Goal: Information Seeking & Learning: Learn about a topic

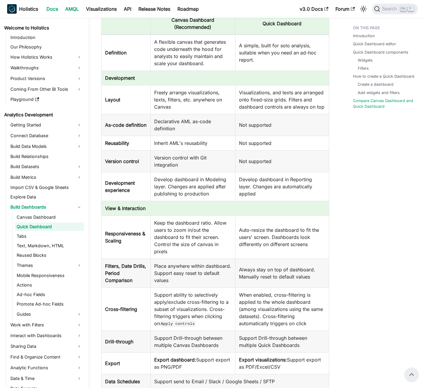
click at [68, 10] on link "AMQL" at bounding box center [72, 9] width 21 height 10
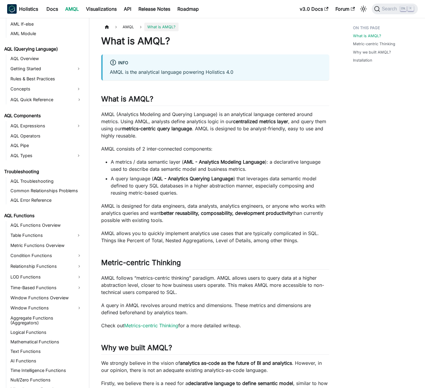
scroll to position [240, 0]
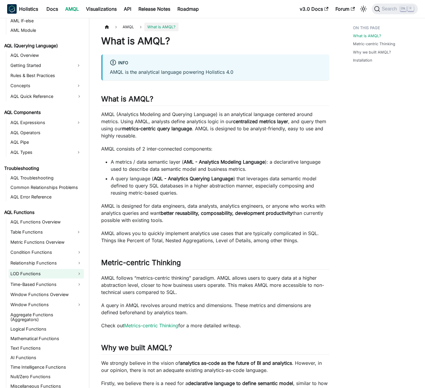
click at [35, 272] on link "LOD Functions" at bounding box center [46, 274] width 75 height 10
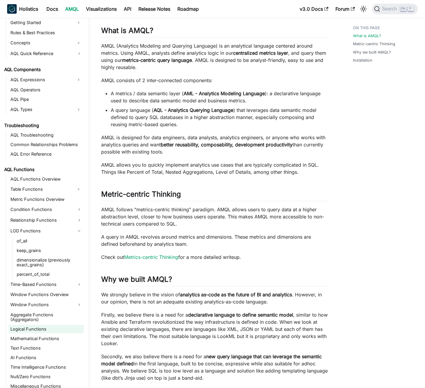
scroll to position [89, 0]
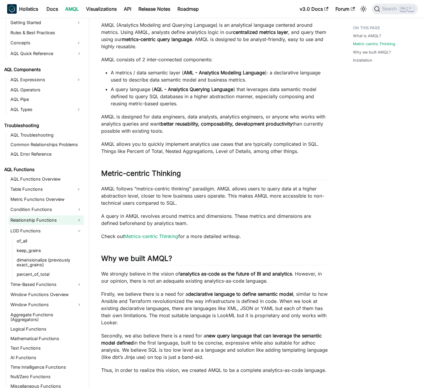
click at [44, 218] on link "Relationship Functions" at bounding box center [46, 220] width 75 height 10
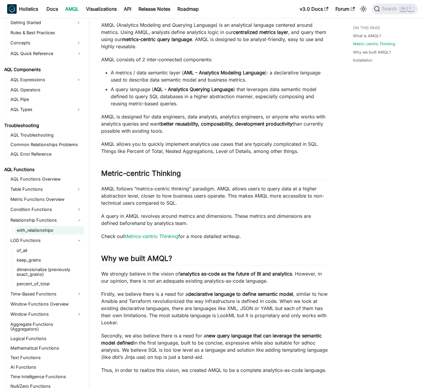
click at [42, 227] on link "with_relationships" at bounding box center [49, 230] width 69 height 8
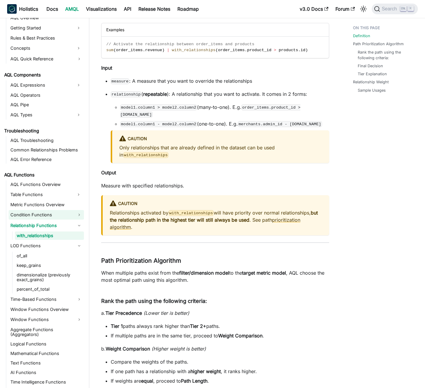
scroll to position [263, 0]
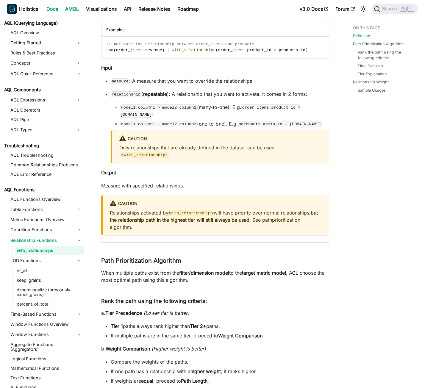
click at [52, 10] on link "Docs" at bounding box center [52, 9] width 19 height 10
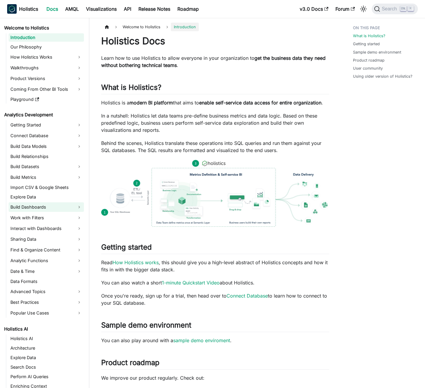
click at [45, 208] on link "Build Dashboards" at bounding box center [46, 207] width 75 height 10
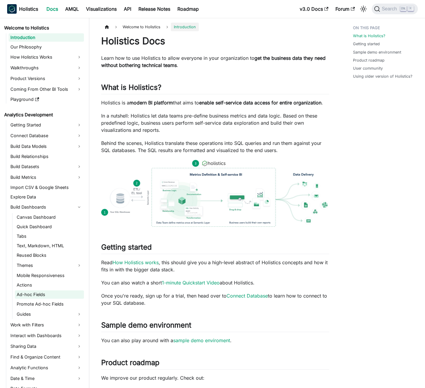
click at [37, 294] on link "Ad-hoc Fields" at bounding box center [49, 294] width 69 height 8
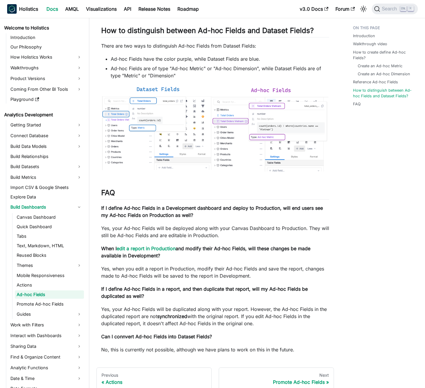
scroll to position [1169, 0]
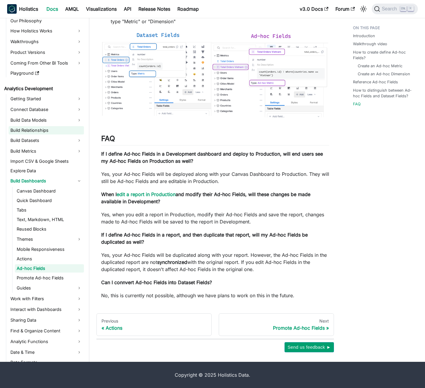
click at [60, 134] on link "Build Relationships" at bounding box center [46, 130] width 75 height 8
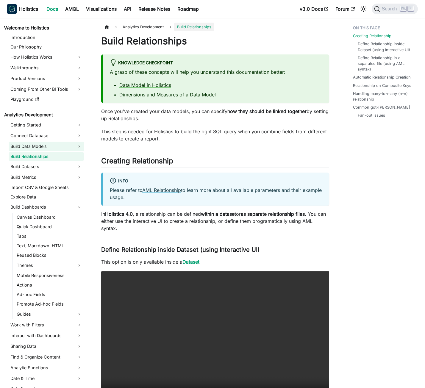
click at [53, 149] on link "Build Data Models" at bounding box center [46, 147] width 75 height 10
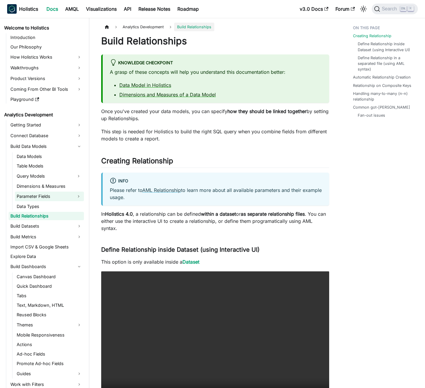
click at [30, 193] on link "Parameter Fields" at bounding box center [44, 197] width 58 height 10
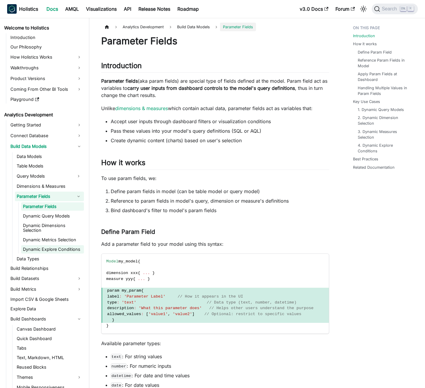
click at [49, 249] on link "Dynamic Explore Conditions" at bounding box center [52, 249] width 63 height 8
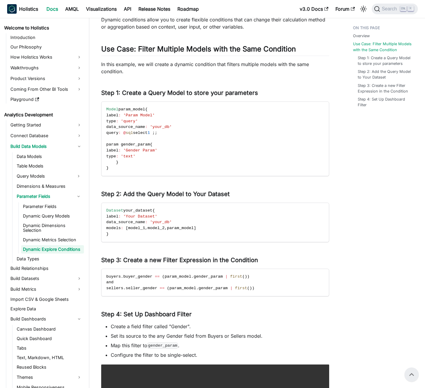
scroll to position [121, 0]
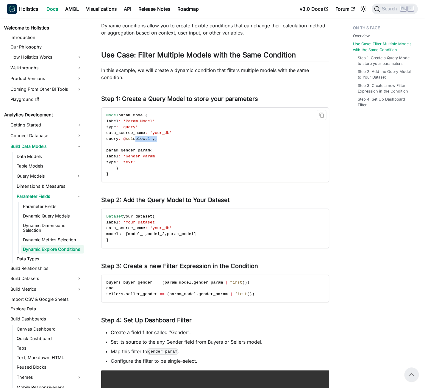
drag, startPoint x: 142, startPoint y: 138, endPoint x: 166, endPoint y: 138, distance: 24.4
click at [166, 138] on code "Model param_model { label : 'Param Model' type : 'query' data_source_name : 'yo…" at bounding box center [214, 145] width 227 height 74
copy span "select 1 ; ;"
drag, startPoint x: 120, startPoint y: 168, endPoint x: 103, endPoint y: 154, distance: 22.4
click at [103, 154] on code "Model param_model { label : 'Param Model' type : 'query' data_source_name : 'yo…" at bounding box center [214, 145] width 227 height 74
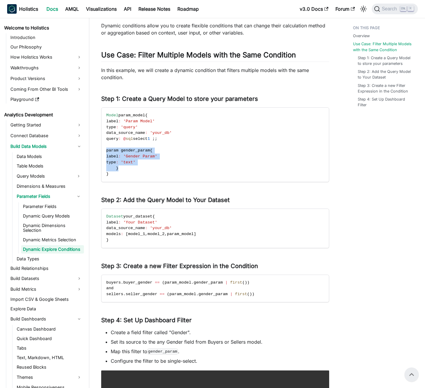
copy code "param gender_param { label : 'Gender Param' type : 'text' }"
click at [40, 208] on link "Parameter Fields" at bounding box center [52, 206] width 63 height 8
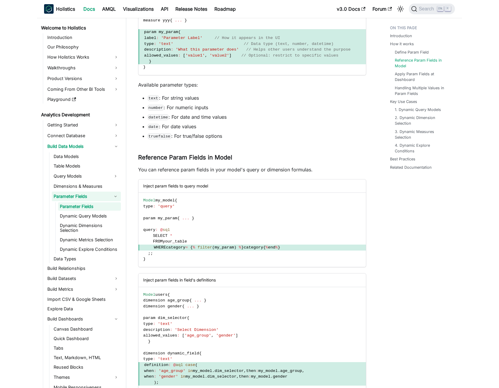
scroll to position [268, 0]
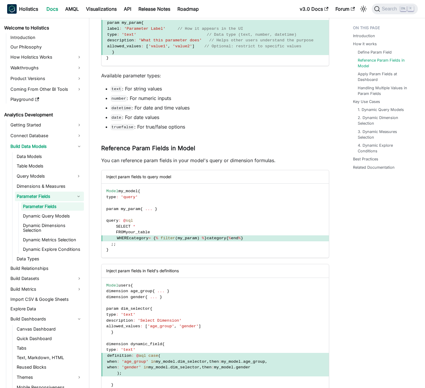
click at [116, 118] on code "date" at bounding box center [116, 118] width 11 height 6
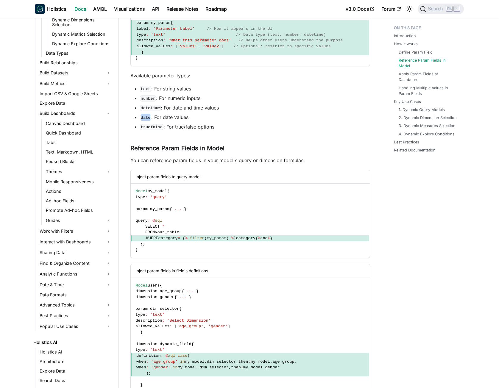
scroll to position [208, 0]
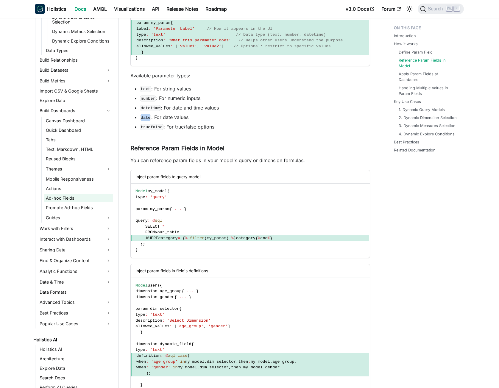
click at [60, 196] on link "Ad-hoc Fields" at bounding box center [78, 198] width 69 height 8
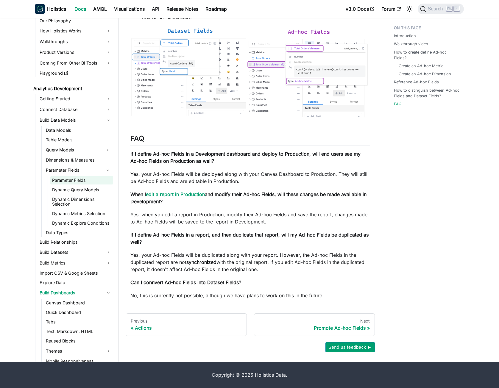
click at [69, 181] on link "Parameter Fields" at bounding box center [81, 180] width 63 height 8
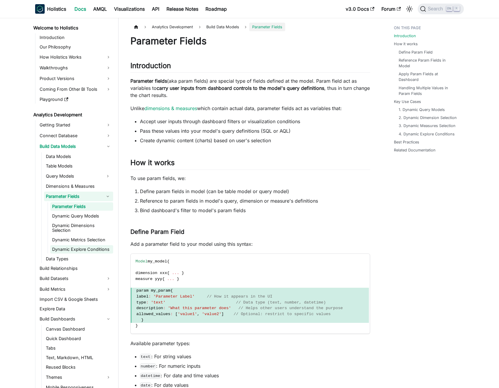
click at [84, 250] on link "Dynamic Explore Conditions" at bounding box center [81, 249] width 63 height 8
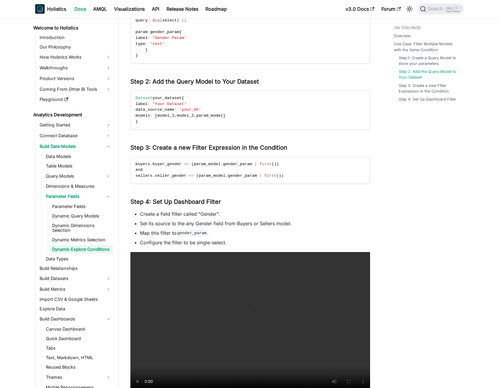
scroll to position [238, 0]
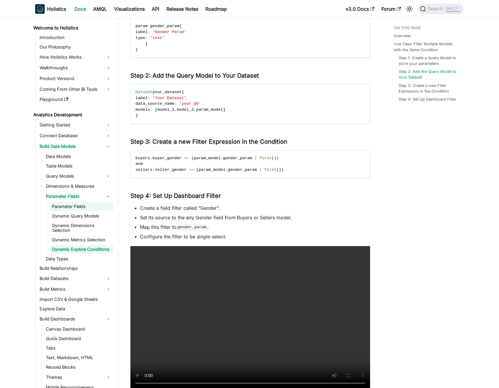
click at [70, 208] on link "Parameter Fields" at bounding box center [81, 206] width 63 height 8
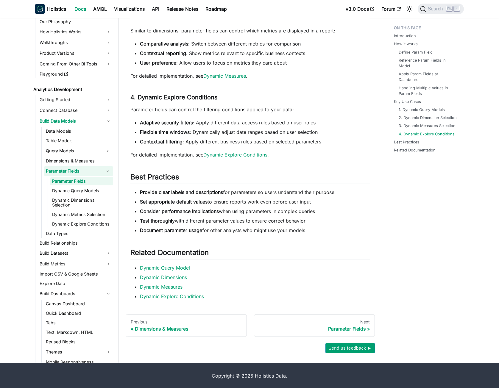
scroll to position [1598, 0]
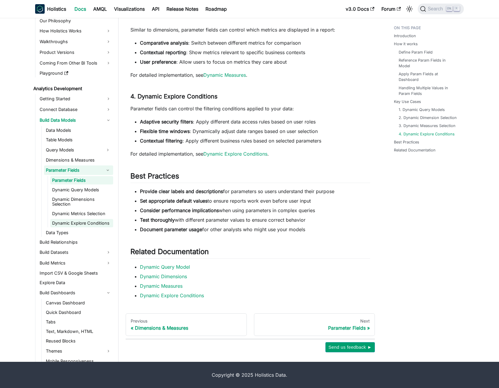
click at [77, 222] on link "Dynamic Explore Conditions" at bounding box center [81, 223] width 63 height 8
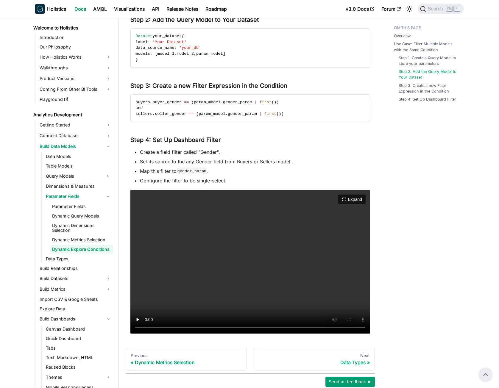
scroll to position [210, 0]
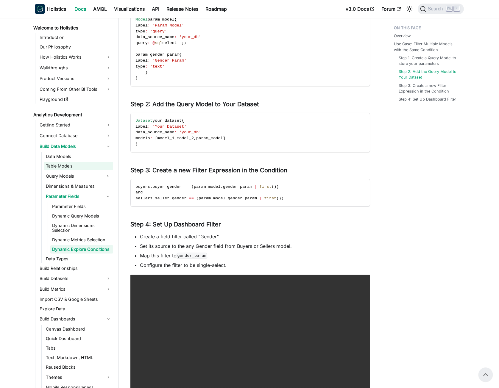
click at [83, 164] on link "Table Models" at bounding box center [78, 166] width 69 height 8
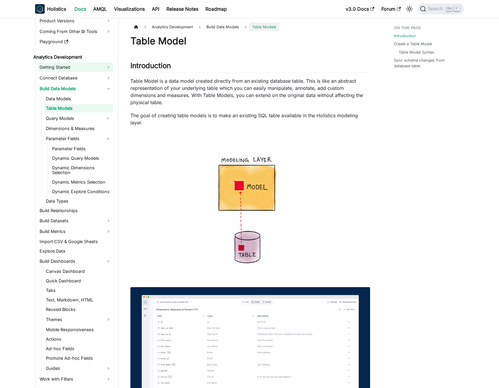
scroll to position [60, 0]
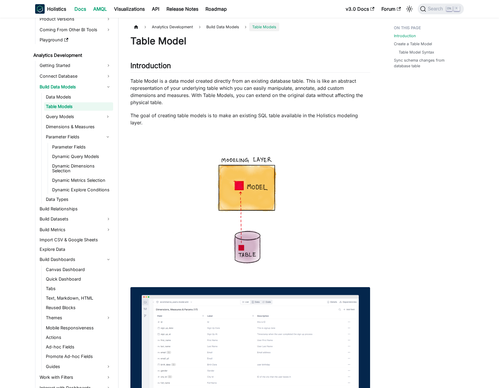
click at [96, 10] on link "AMQL" at bounding box center [100, 9] width 21 height 10
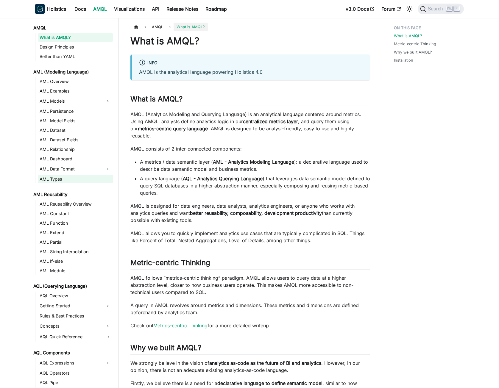
click at [65, 181] on link "AML Types" at bounding box center [75, 179] width 75 height 8
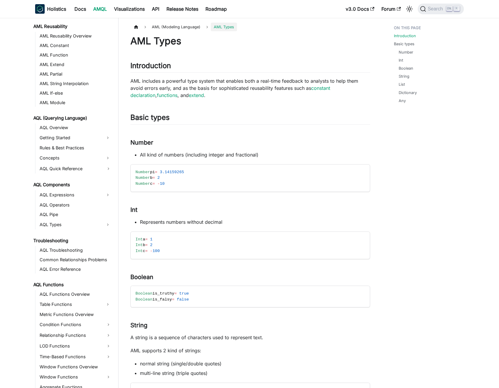
scroll to position [179, 0]
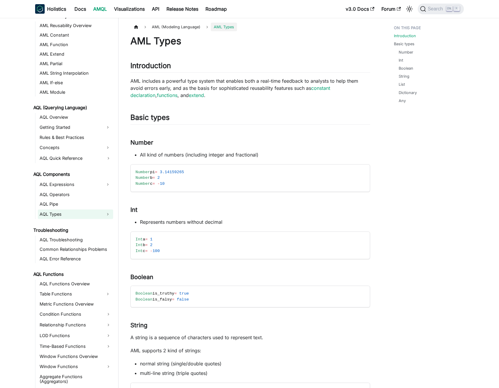
click at [71, 215] on link "AQL Types" at bounding box center [70, 215] width 65 height 10
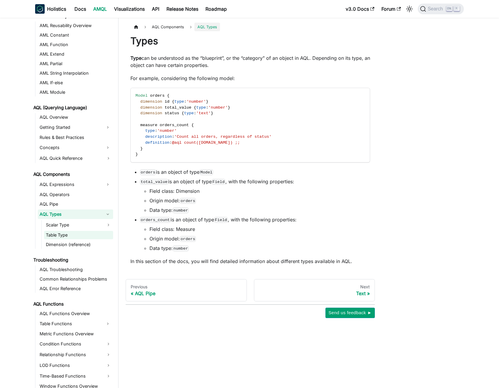
click at [57, 233] on link "Table Type" at bounding box center [78, 235] width 69 height 8
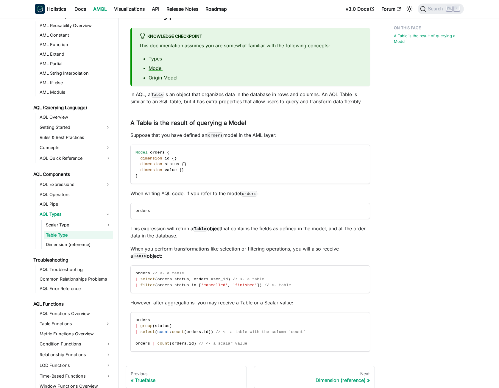
scroll to position [79, 0]
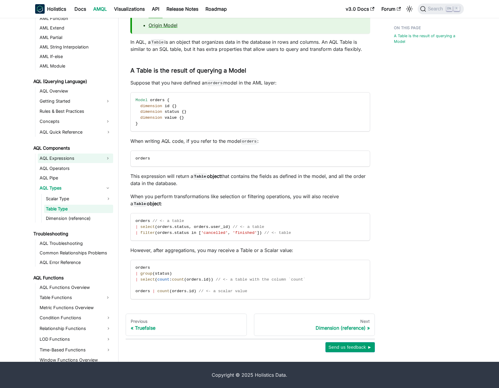
click at [75, 157] on link "AQL Expressions" at bounding box center [70, 159] width 65 height 10
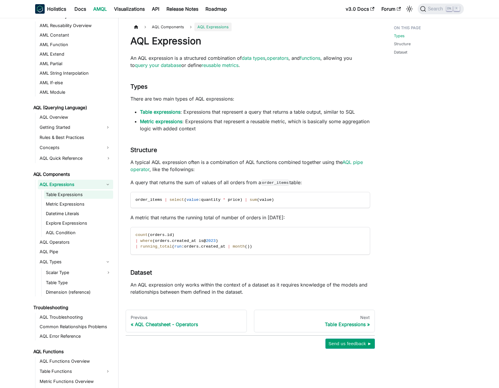
click at [73, 199] on link "Table Expressions" at bounding box center [78, 194] width 69 height 8
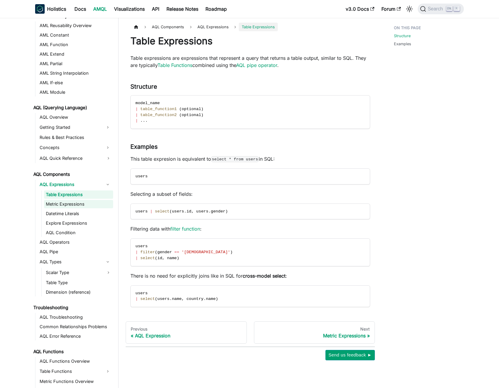
click at [59, 204] on link "Metric Expressions" at bounding box center [78, 204] width 69 height 8
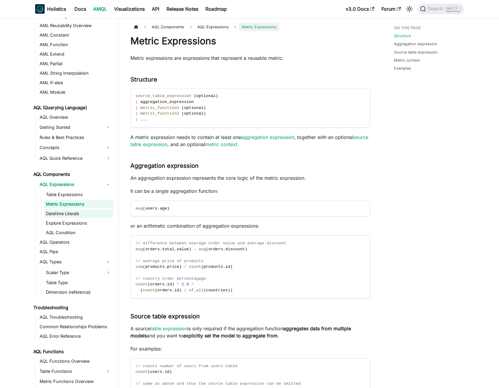
click at [57, 212] on link "Datetime Literals" at bounding box center [78, 214] width 69 height 8
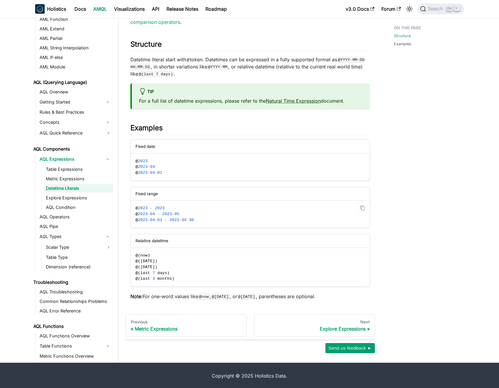
scroll to position [44, 0]
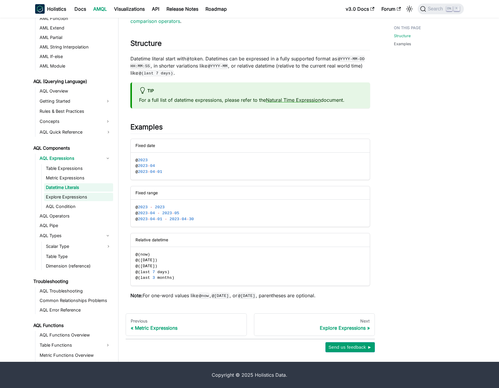
click at [67, 199] on link "Explore Expressions" at bounding box center [78, 197] width 69 height 8
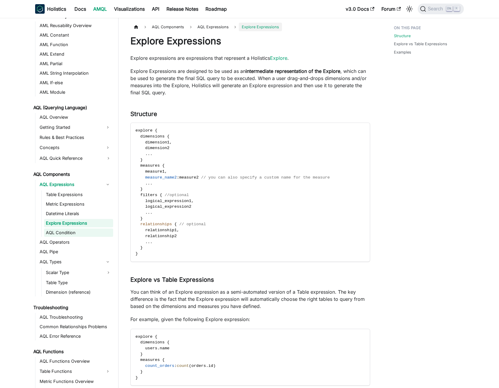
click at [59, 234] on link "AQL Condition" at bounding box center [78, 233] width 69 height 8
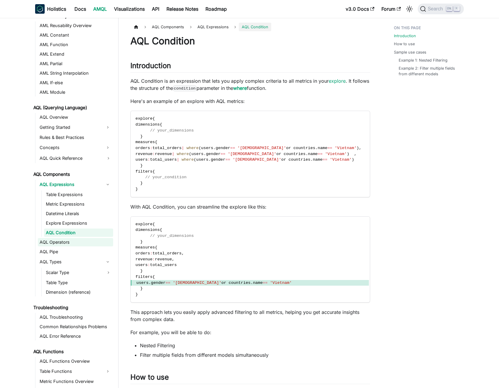
click at [71, 240] on link "AQL Operators" at bounding box center [75, 242] width 75 height 8
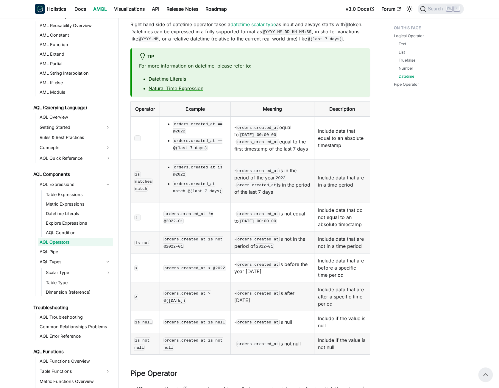
scroll to position [655, 0]
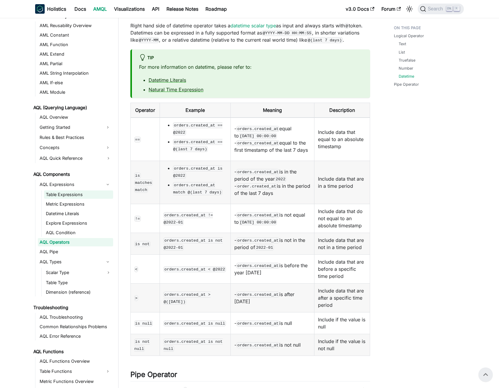
click at [71, 195] on link "Table Expressions" at bounding box center [78, 194] width 69 height 8
